Goal: Information Seeking & Learning: Learn about a topic

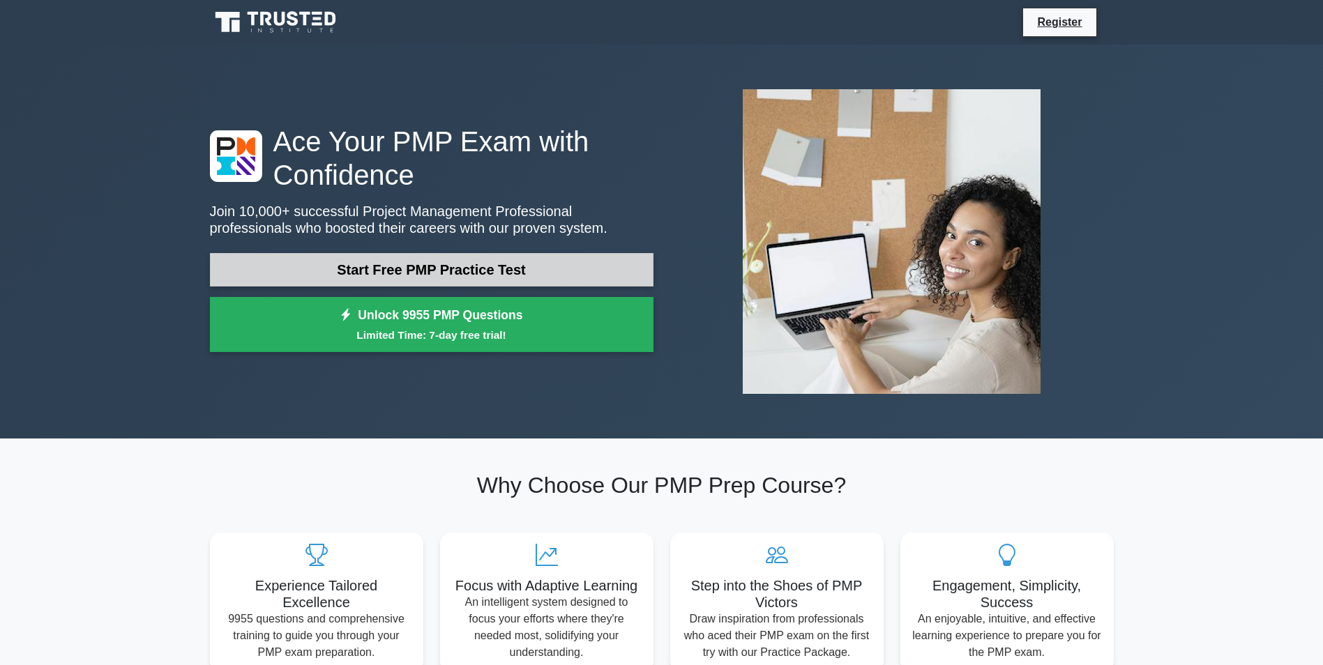
click at [349, 266] on link "Start Free PMP Practice Test" at bounding box center [432, 269] width 444 height 33
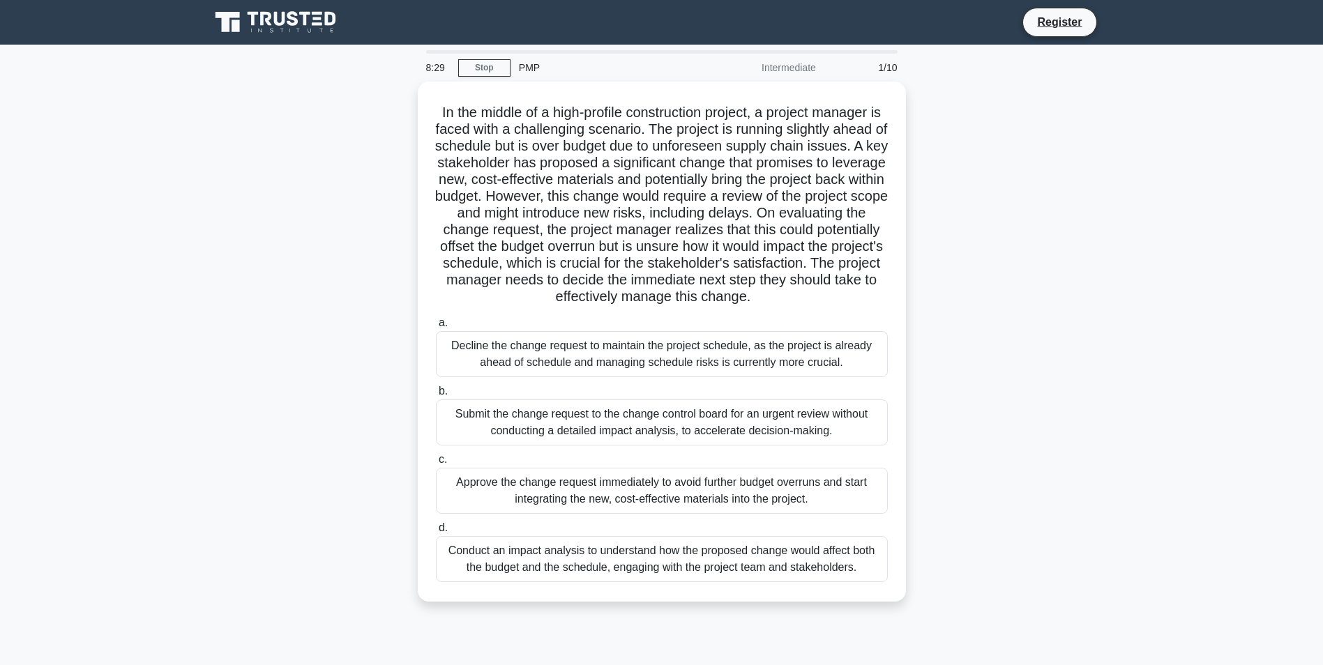
click at [499, 580] on div "Conduct an impact analysis to understand how the proposed change would affect b…" at bounding box center [662, 559] width 452 height 46
click at [436, 533] on input "d. Conduct an impact analysis to understand how the proposed change would affec…" at bounding box center [436, 528] width 0 height 9
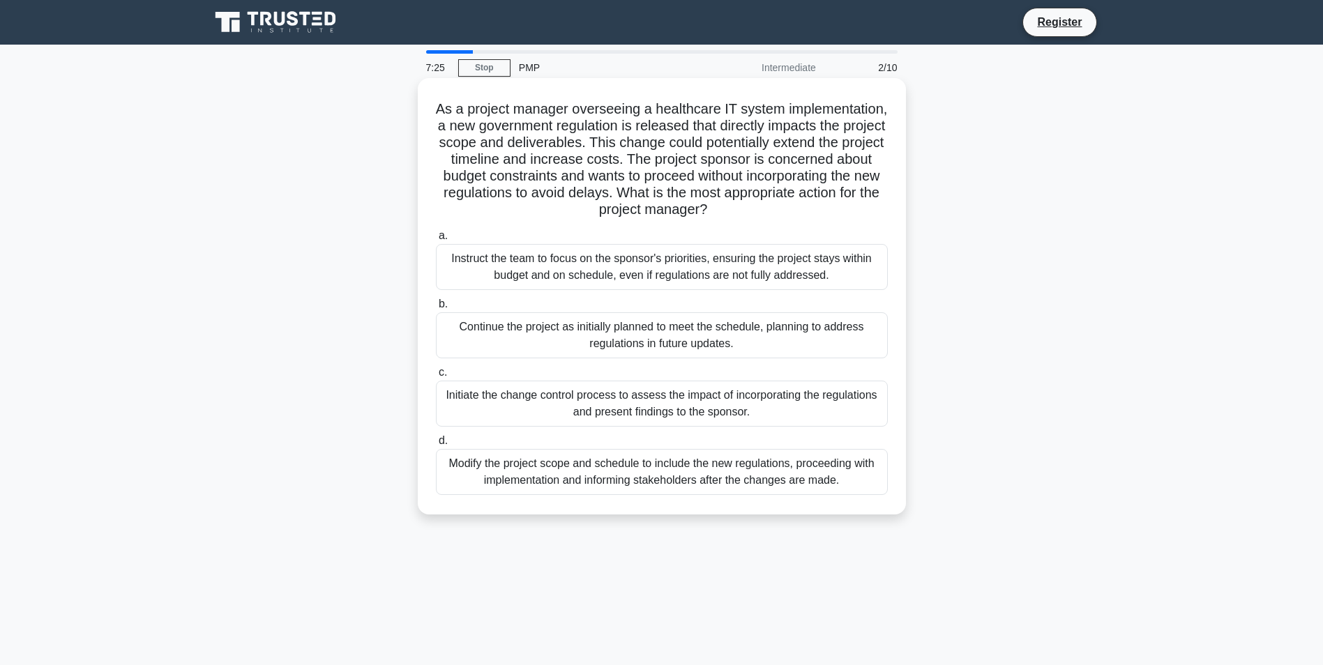
click at [496, 473] on div "Modify the project scope and schedule to include the new regulations, proceedin…" at bounding box center [662, 472] width 452 height 46
click at [436, 446] on input "d. Modify the project scope and schedule to include the new regulations, procee…" at bounding box center [436, 441] width 0 height 9
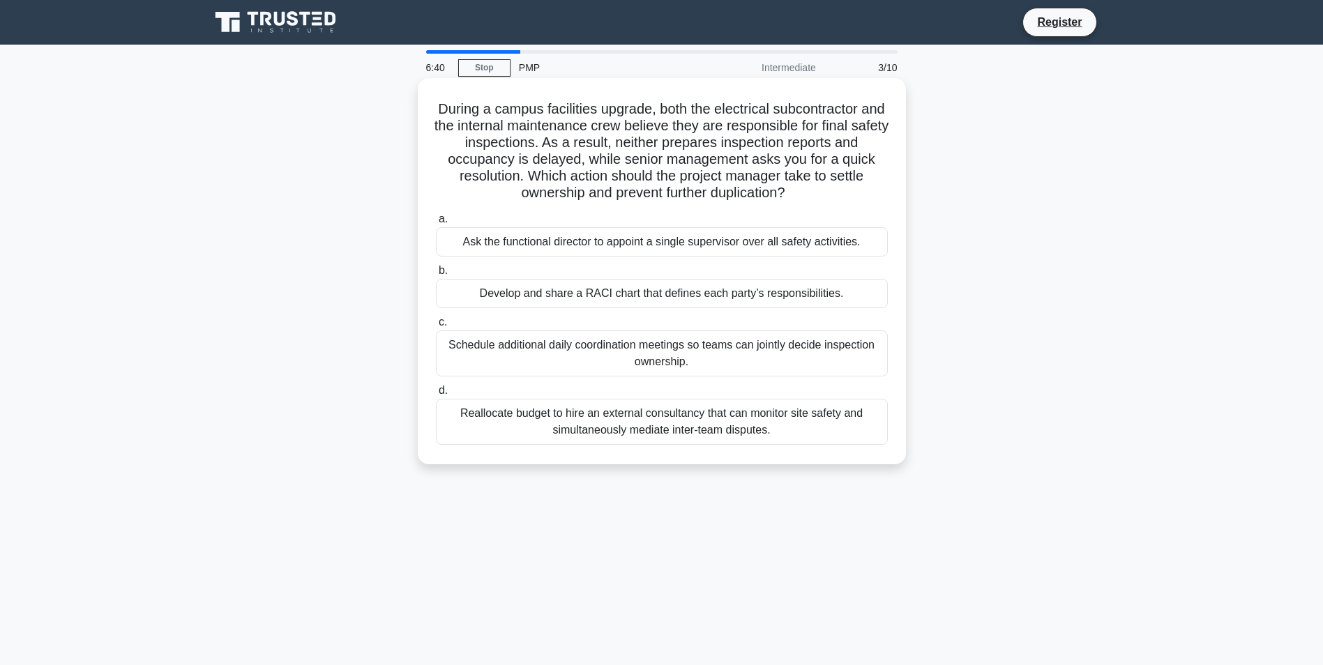
click at [492, 292] on div "Develop and share a RACI chart that defines each party’s responsibilities." at bounding box center [662, 293] width 452 height 29
click at [436, 276] on input "b. Develop and share a RACI chart that defines each party’s responsibilities." at bounding box center [436, 270] width 0 height 9
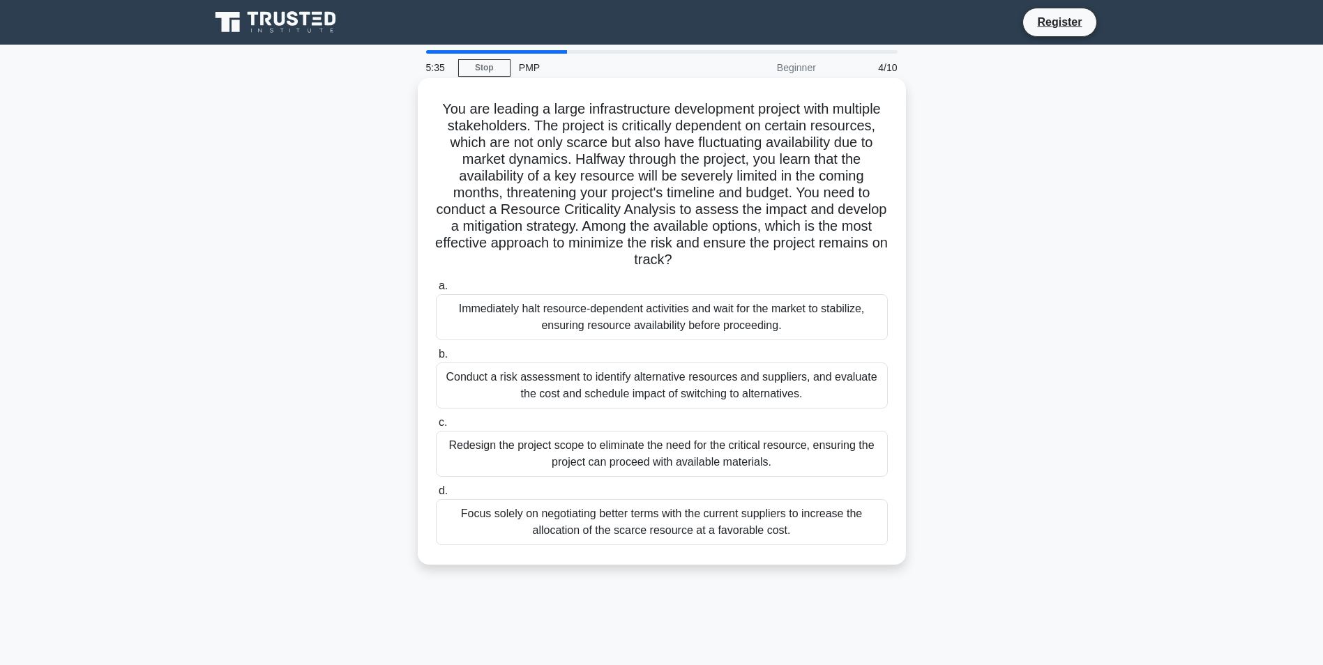
click at [528, 388] on div "Conduct a risk assessment to identify alternative resources and suppliers, and …" at bounding box center [662, 386] width 452 height 46
click at [436, 359] on input "b. Conduct a risk assessment to identify alternative resources and suppliers, a…" at bounding box center [436, 354] width 0 height 9
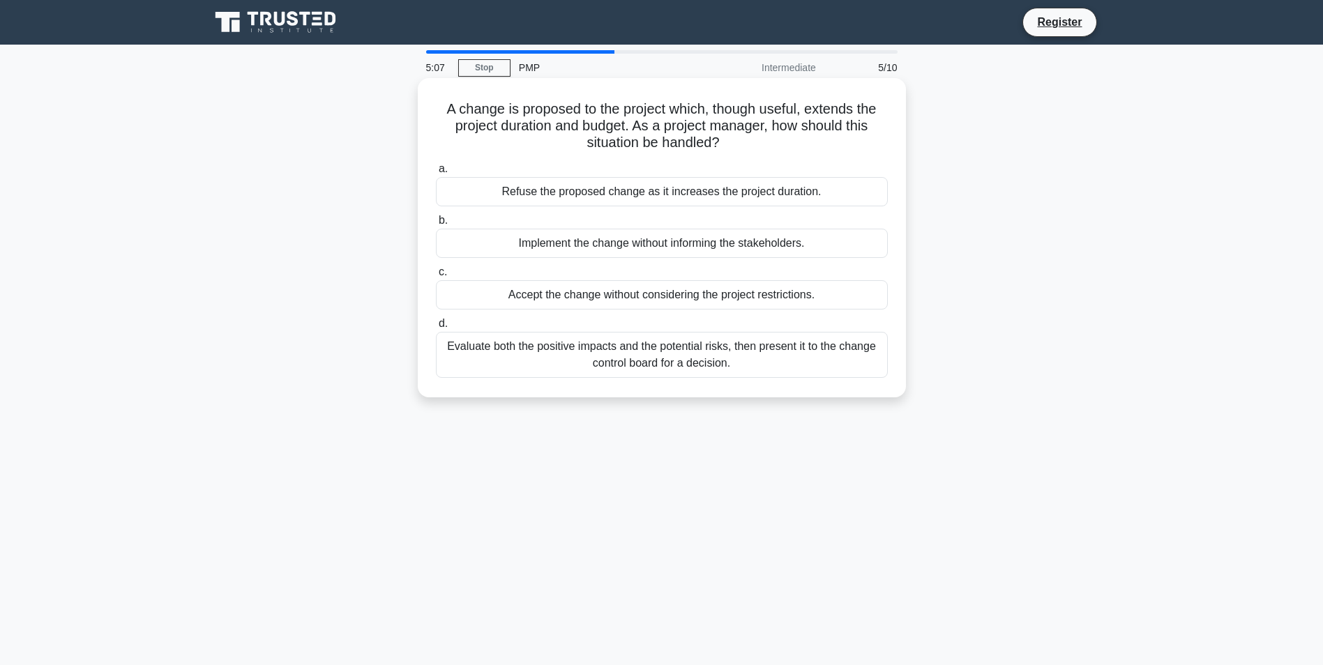
click at [474, 355] on div "Evaluate both the positive impacts and the potential risks, then present it to …" at bounding box center [662, 355] width 452 height 46
click at [436, 329] on input "d. Evaluate both the positive impacts and the potential risks, then present it …" at bounding box center [436, 323] width 0 height 9
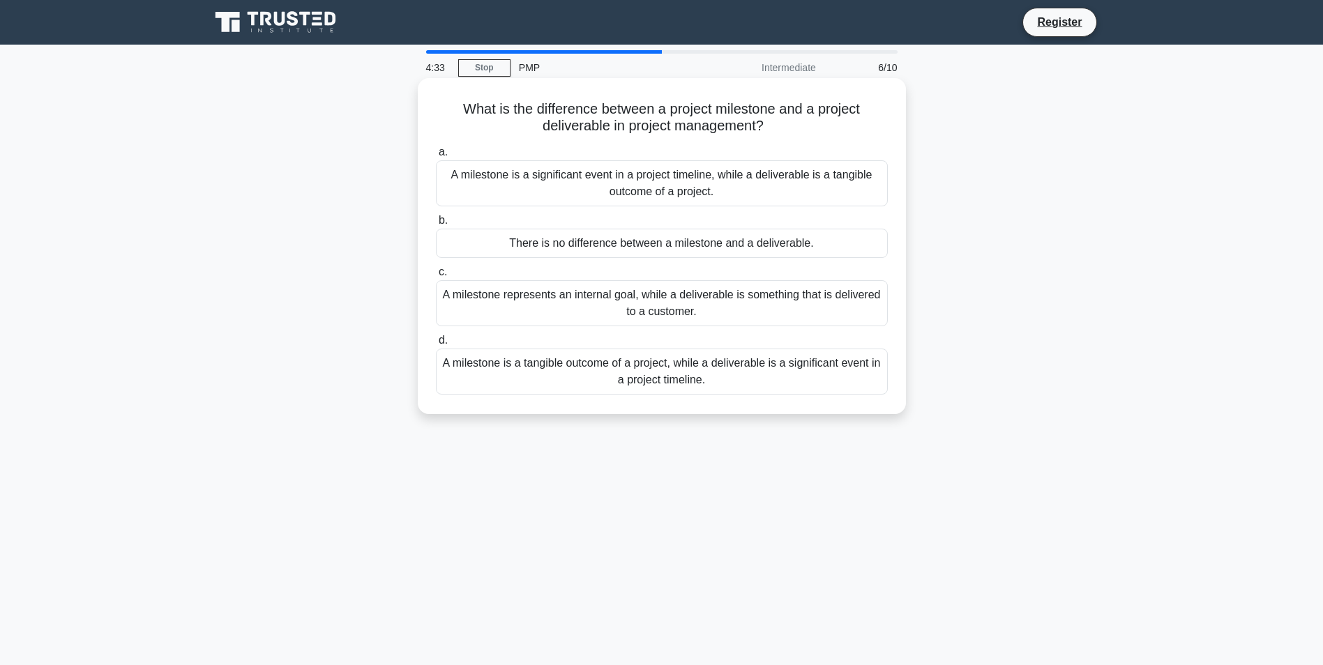
click at [550, 371] on div "A milestone is a tangible outcome of a project, while a deliverable is a signif…" at bounding box center [662, 372] width 452 height 46
click at [436, 345] on input "d. A milestone is a tangible outcome of a project, while a deliverable is a sig…" at bounding box center [436, 340] width 0 height 9
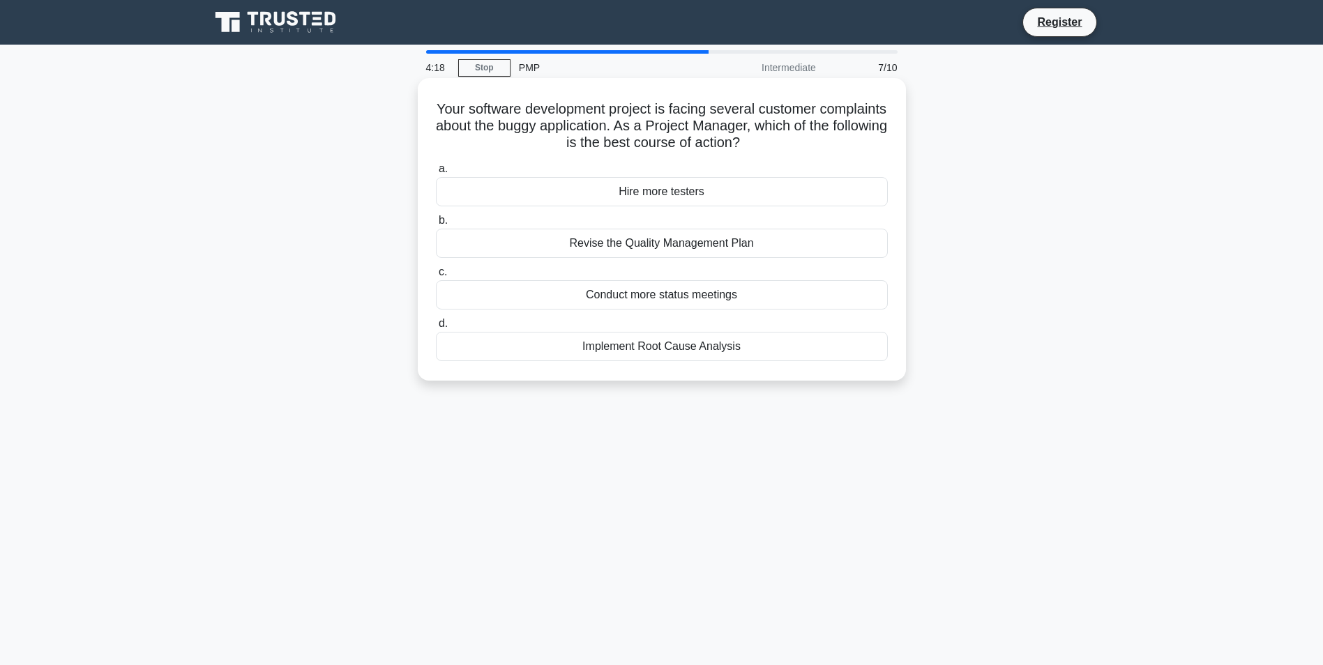
click at [472, 346] on div "Implement Root Cause Analysis" at bounding box center [662, 346] width 452 height 29
click at [436, 329] on input "d. Implement Root Cause Analysis" at bounding box center [436, 323] width 0 height 9
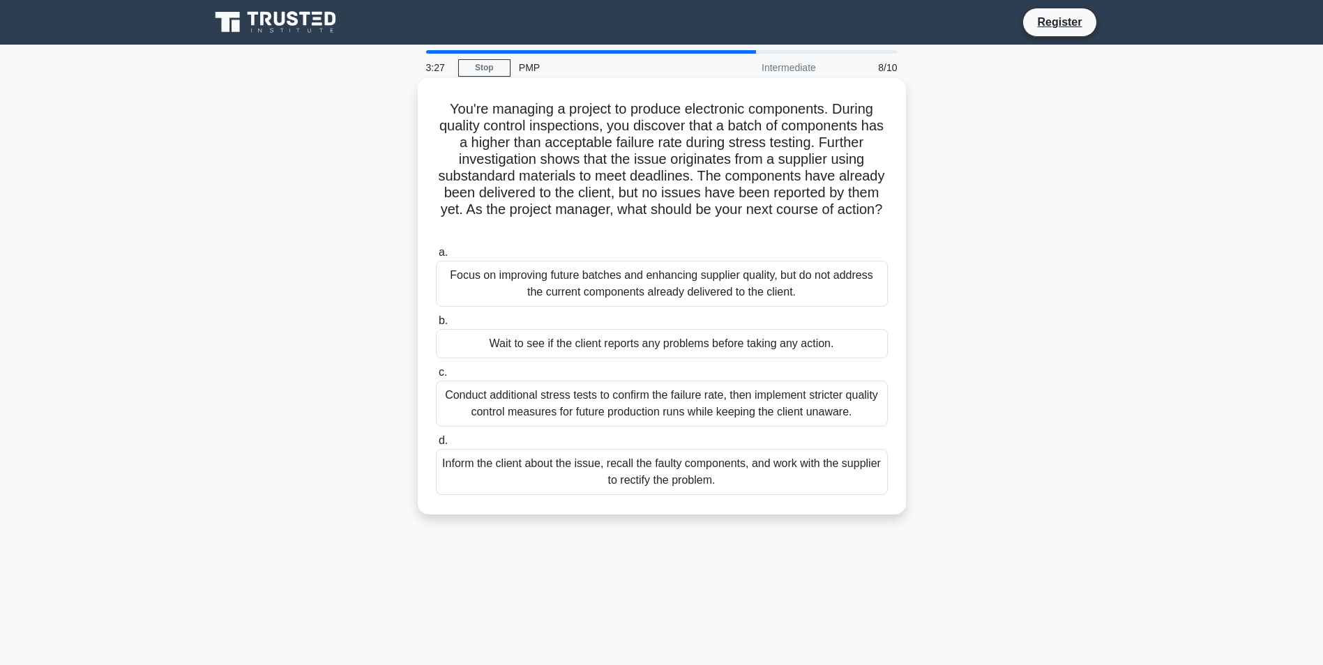
click at [523, 476] on div "Inform the client about the issue, recall the faulty components, and work with …" at bounding box center [662, 472] width 452 height 46
click at [436, 446] on input "d. Inform the client about the issue, recall the faulty components, and work wi…" at bounding box center [436, 441] width 0 height 9
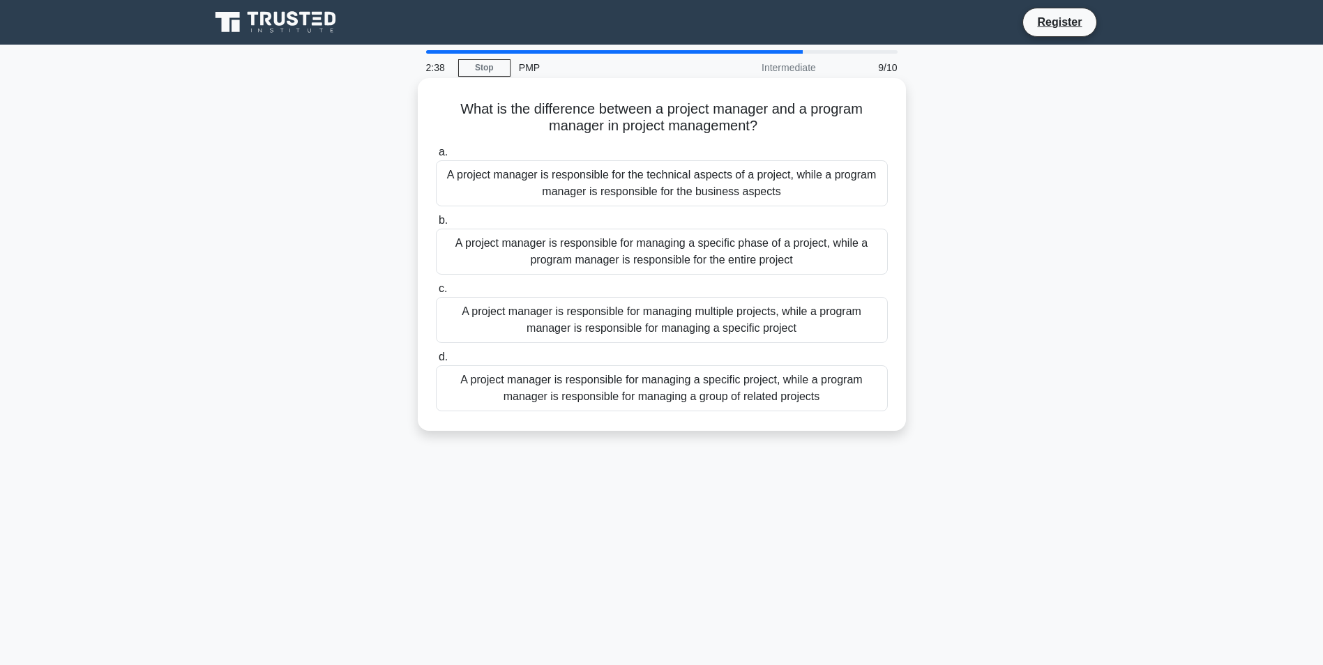
click at [575, 383] on div "A project manager is responsible for managing a specific project, while a progr…" at bounding box center [662, 389] width 452 height 46
click at [436, 362] on input "d. A project manager is responsible for managing a specific project, while a pr…" at bounding box center [436, 357] width 0 height 9
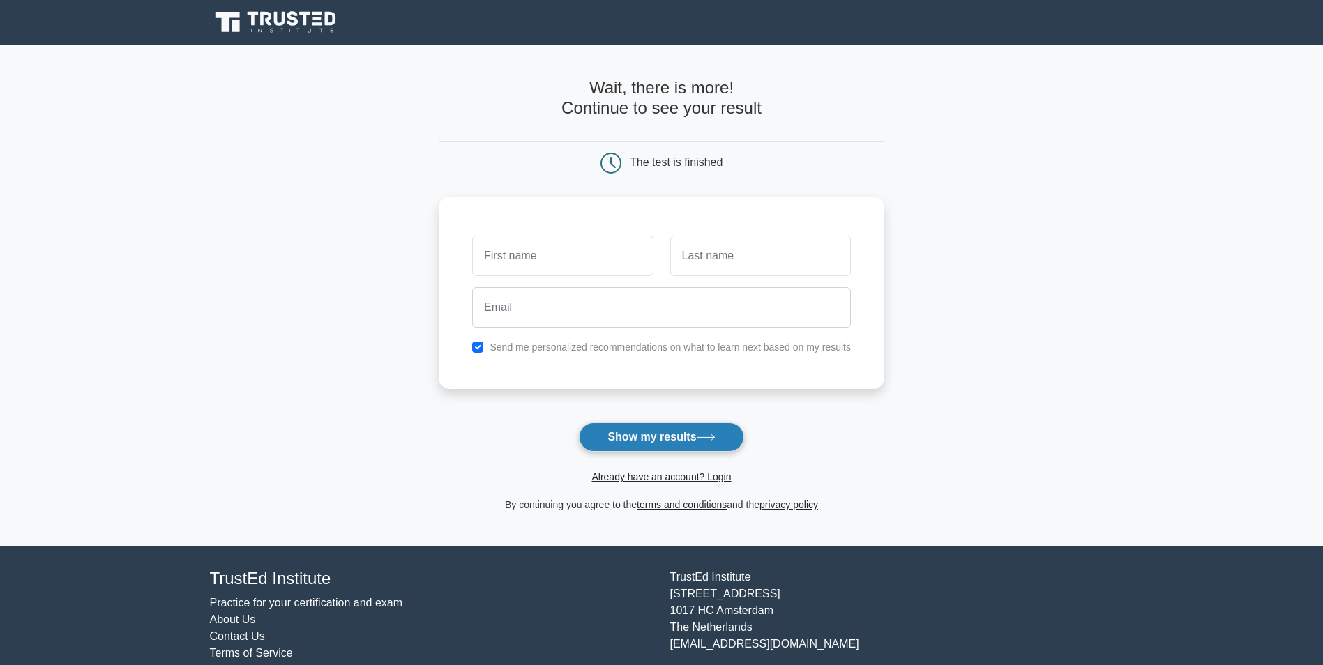
click at [635, 442] on button "Show my results" at bounding box center [661, 437] width 165 height 29
click at [693, 439] on button "Show my results" at bounding box center [661, 437] width 165 height 29
click at [693, 437] on button "Show my results" at bounding box center [661, 437] width 165 height 29
